Goal: Register for event/course

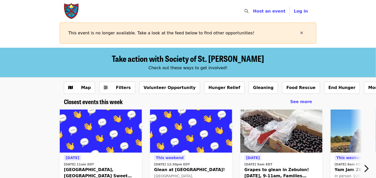
scroll to position [26, 0]
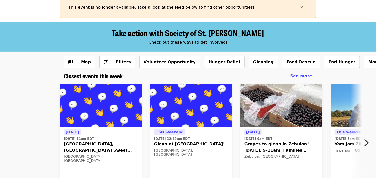
click at [101, 110] on img at bounding box center [101, 105] width 82 height 43
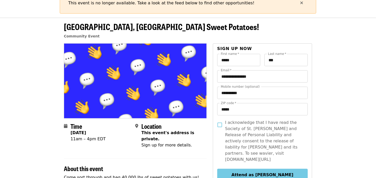
scroll to position [51, 0]
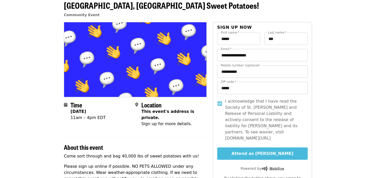
click at [265, 148] on button "Attend as [PERSON_NAME]" at bounding box center [262, 154] width 91 height 12
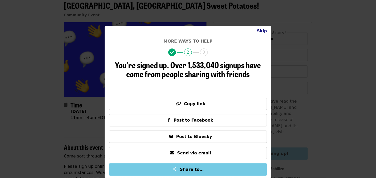
click at [264, 32] on button "Skip" at bounding box center [262, 31] width 18 height 10
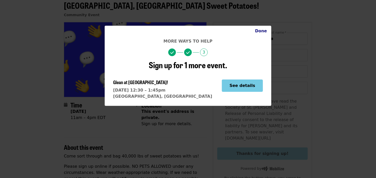
click at [263, 31] on button "Done" at bounding box center [261, 31] width 20 height 10
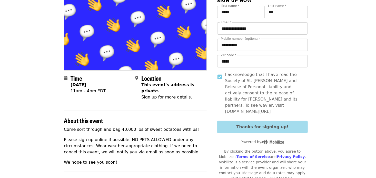
scroll to position [73, 0]
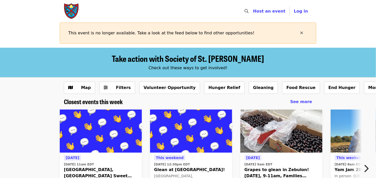
scroll to position [50, 0]
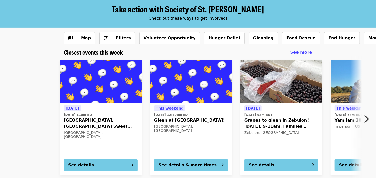
click at [100, 85] on img at bounding box center [101, 81] width 82 height 43
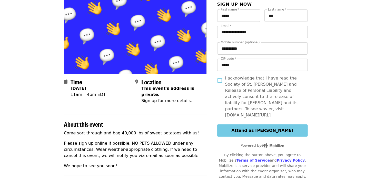
scroll to position [77, 0]
